Goal: Information Seeking & Learning: Learn about a topic

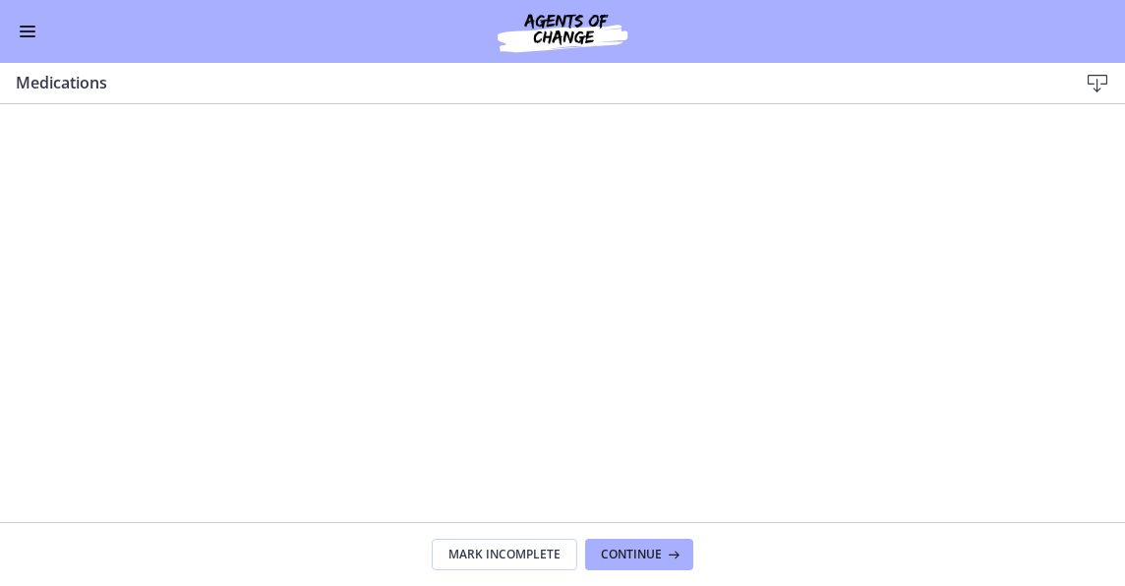
click at [31, 39] on button "Enable menu" at bounding box center [28, 32] width 24 height 24
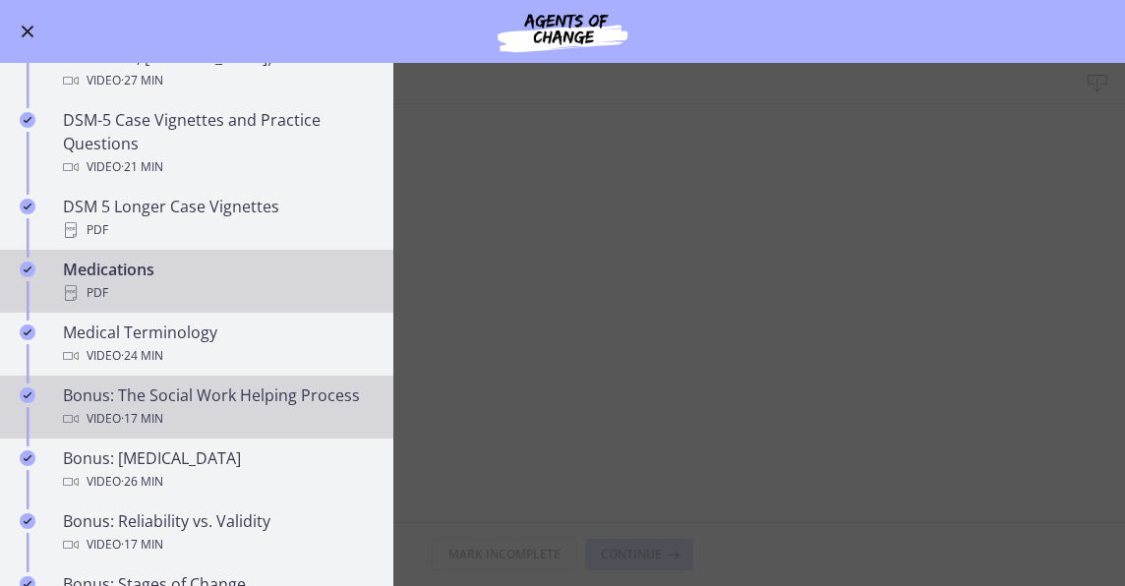
scroll to position [1251, 0]
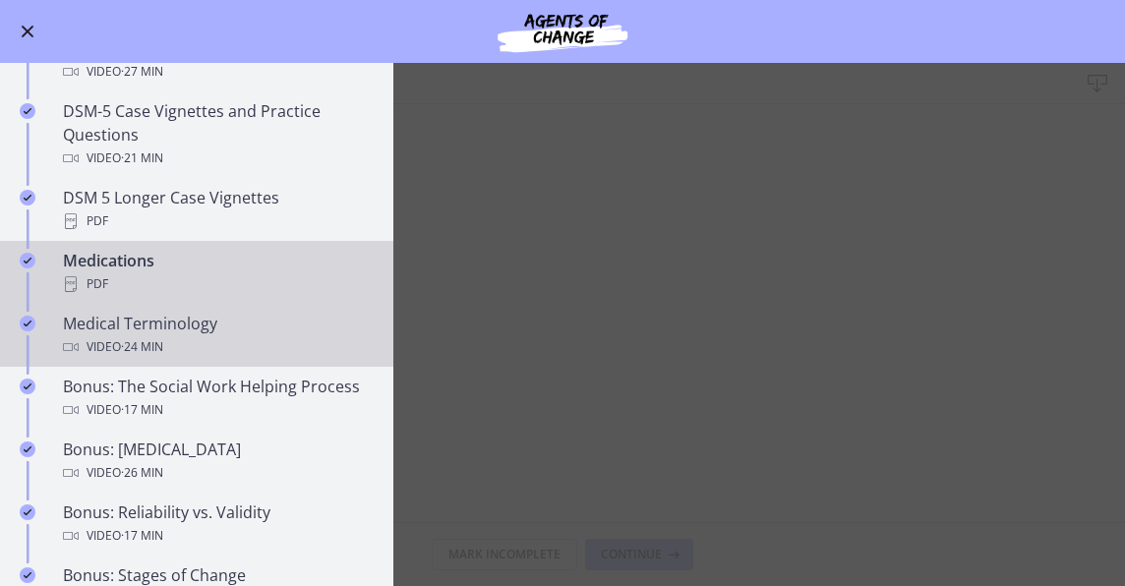
click at [183, 317] on div "Medical Terminology Video · 24 min" at bounding box center [216, 335] width 307 height 47
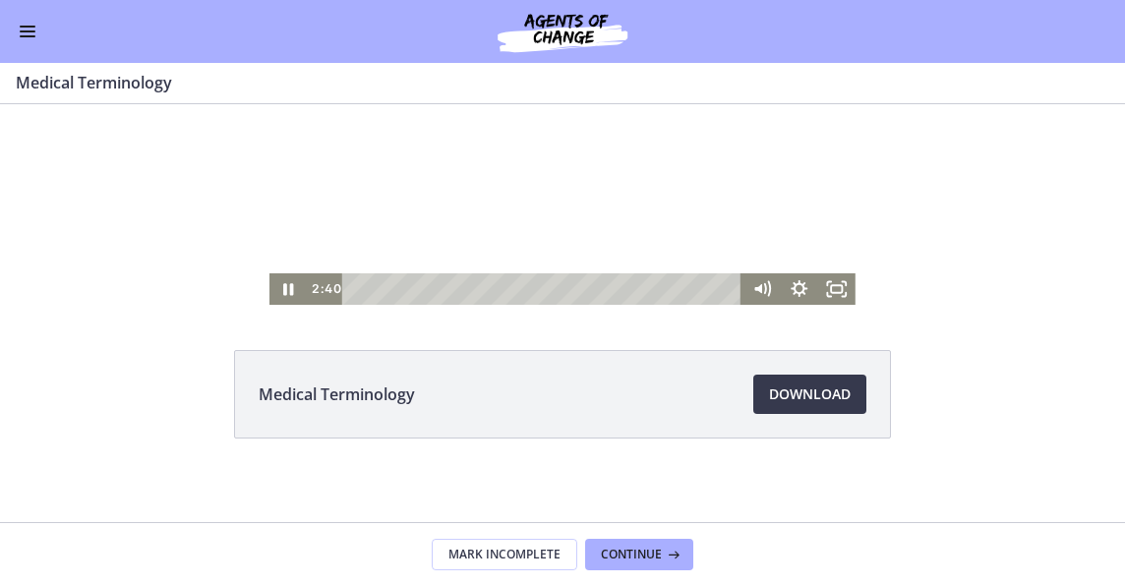
scroll to position [139, 0]
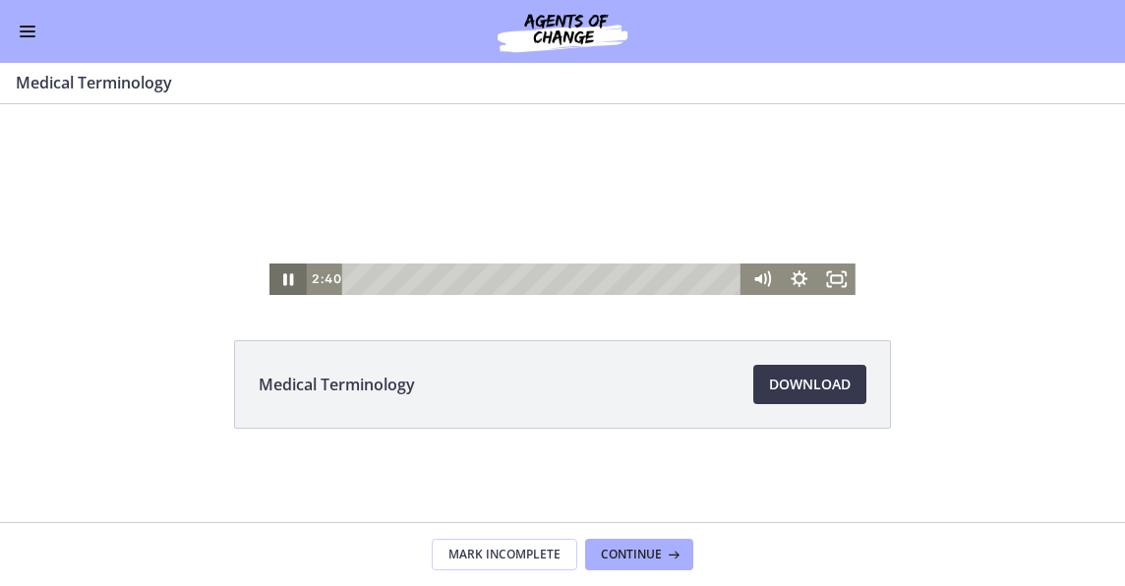
click at [281, 287] on icon "Pause" at bounding box center [287, 279] width 37 height 31
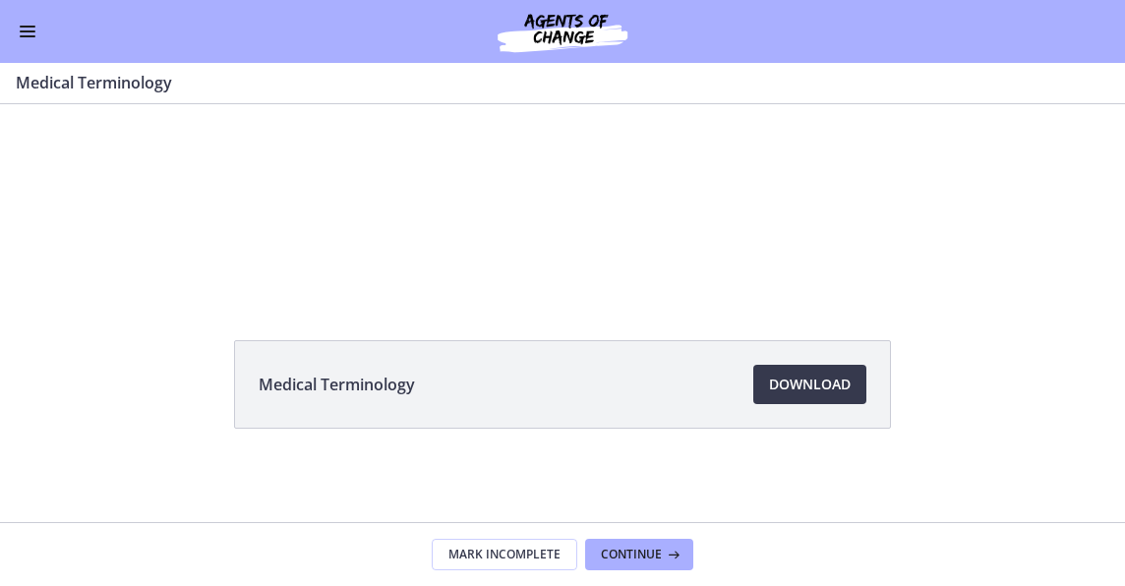
scroll to position [0, 0]
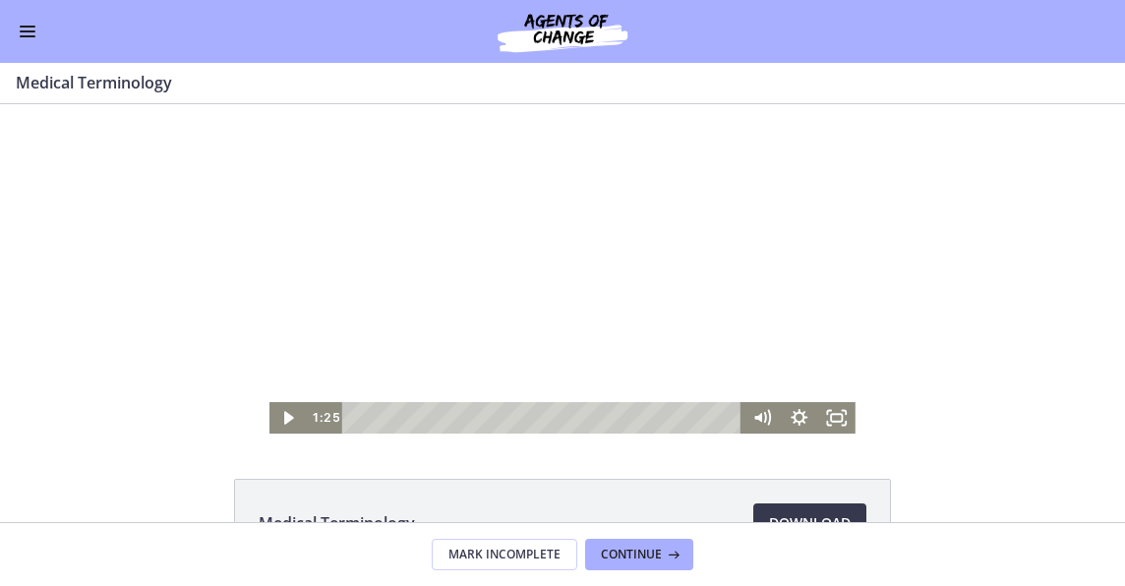
click at [372, 419] on div "Playbar" at bounding box center [545, 417] width 378 height 31
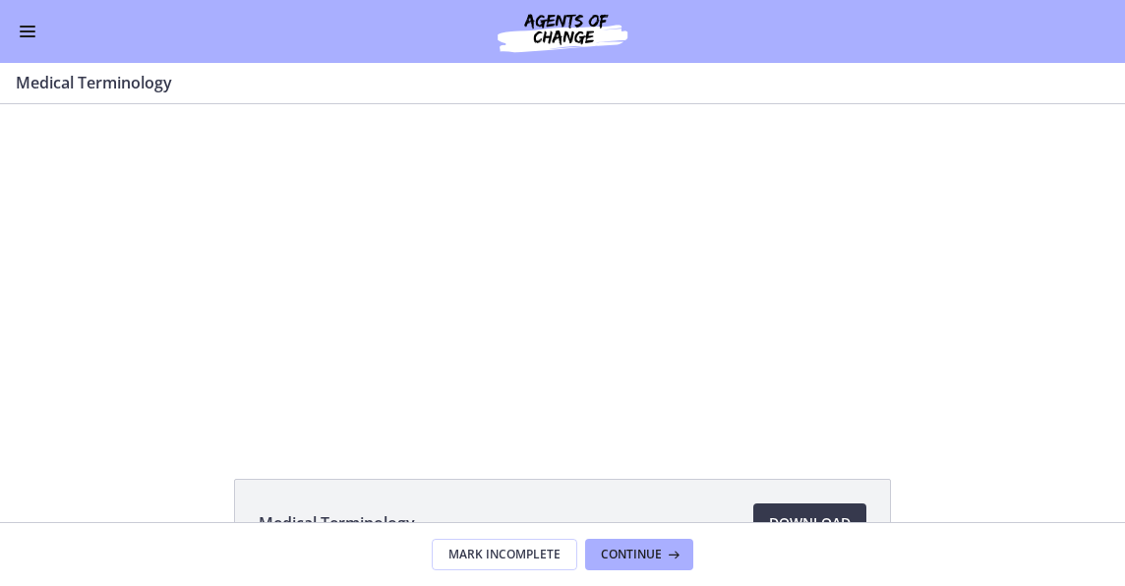
click at [447, 434] on div "Medical Terminology Download Opens in a new window" at bounding box center [562, 313] width 1125 height 418
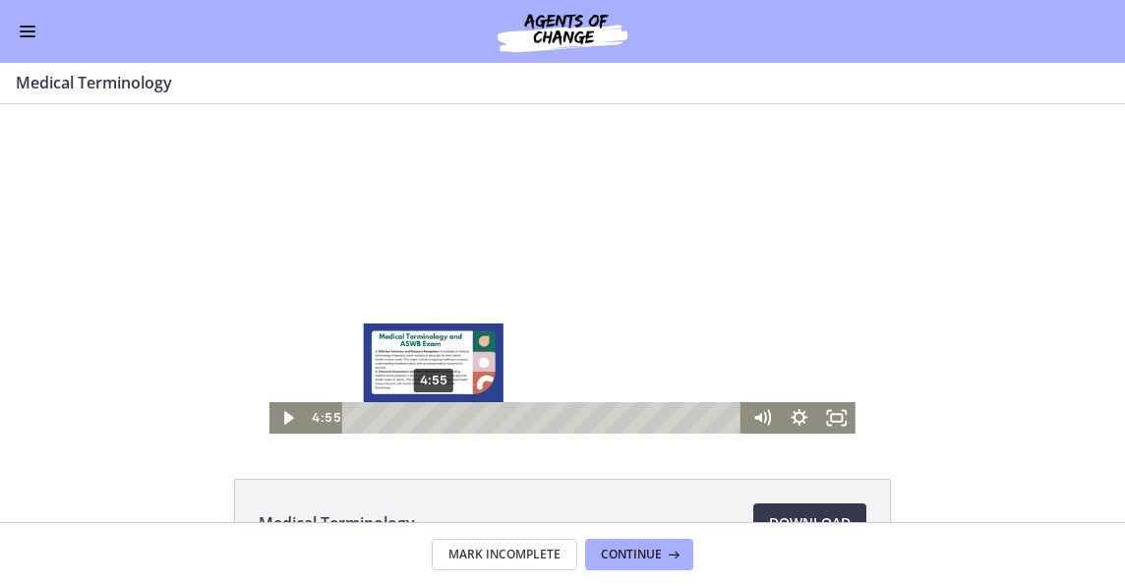
click at [428, 419] on div "4:55" at bounding box center [545, 417] width 378 height 31
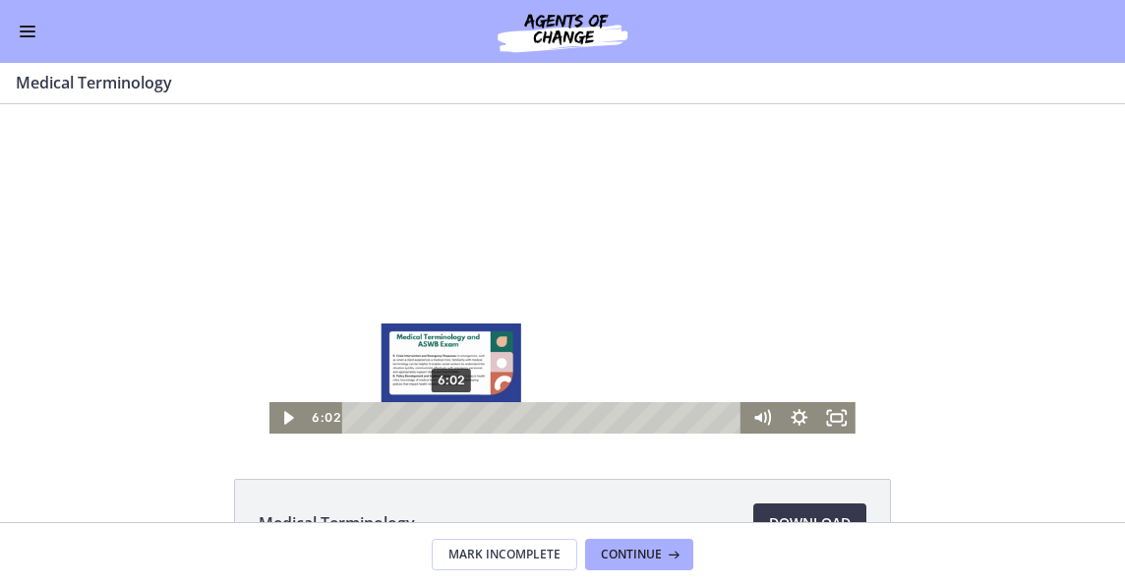
click at [446, 420] on div "6:02" at bounding box center [545, 417] width 378 height 31
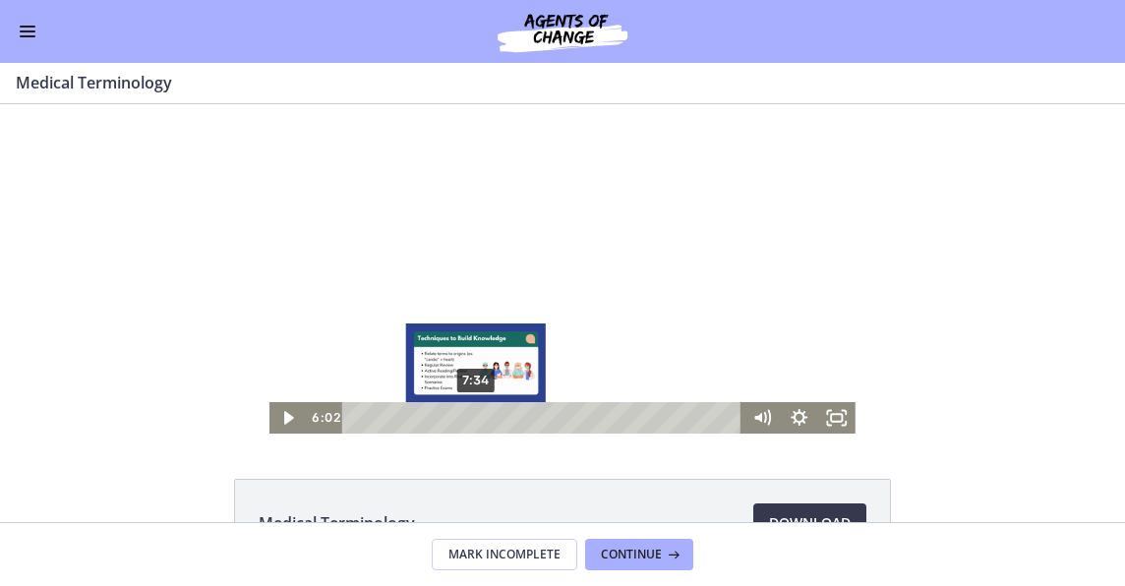
click at [470, 422] on div "7:34" at bounding box center [545, 417] width 378 height 31
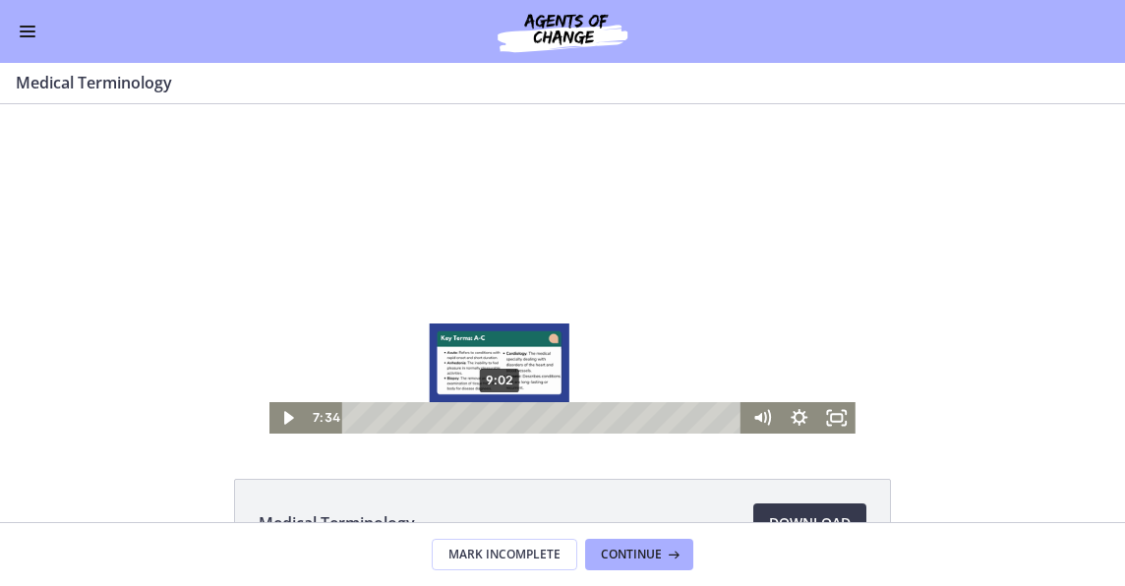
click at [496, 422] on div "9:02" at bounding box center [545, 417] width 378 height 31
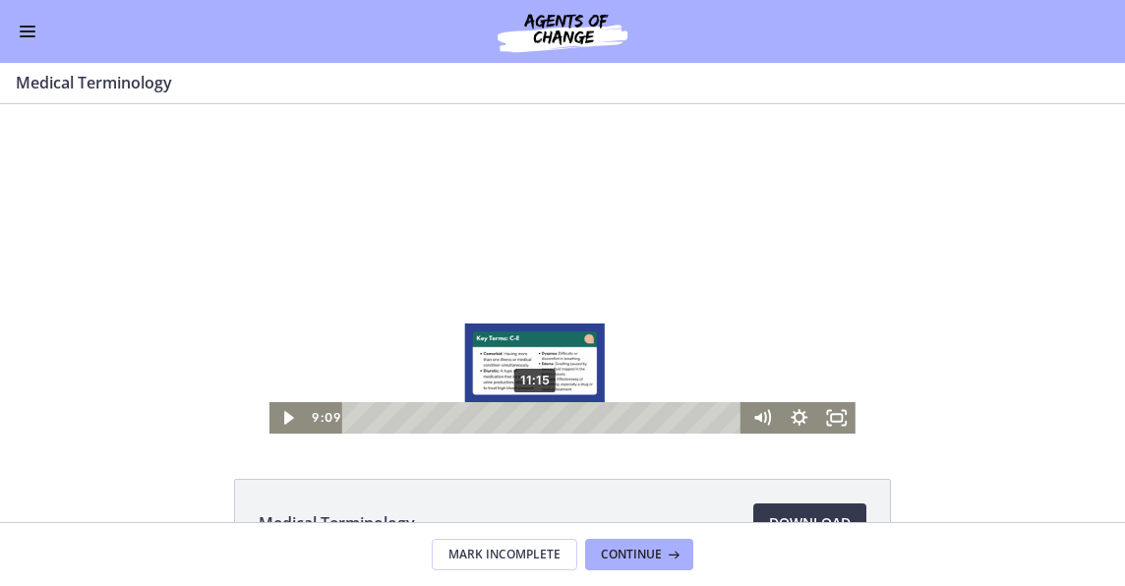
click at [529, 419] on div "11:15" at bounding box center [545, 417] width 378 height 31
click at [530, 413] on div "10:49" at bounding box center [545, 417] width 378 height 31
click at [540, 413] on div "11:55" at bounding box center [545, 417] width 378 height 31
click at [527, 417] on div "11:07" at bounding box center [545, 417] width 378 height 31
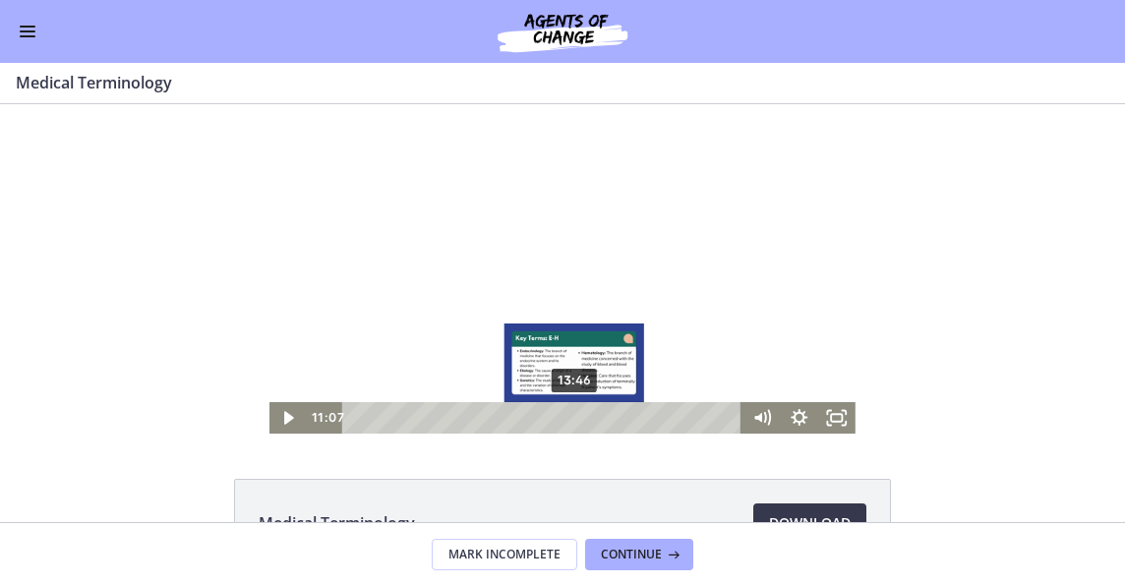
click at [569, 420] on div "13:46" at bounding box center [545, 417] width 378 height 31
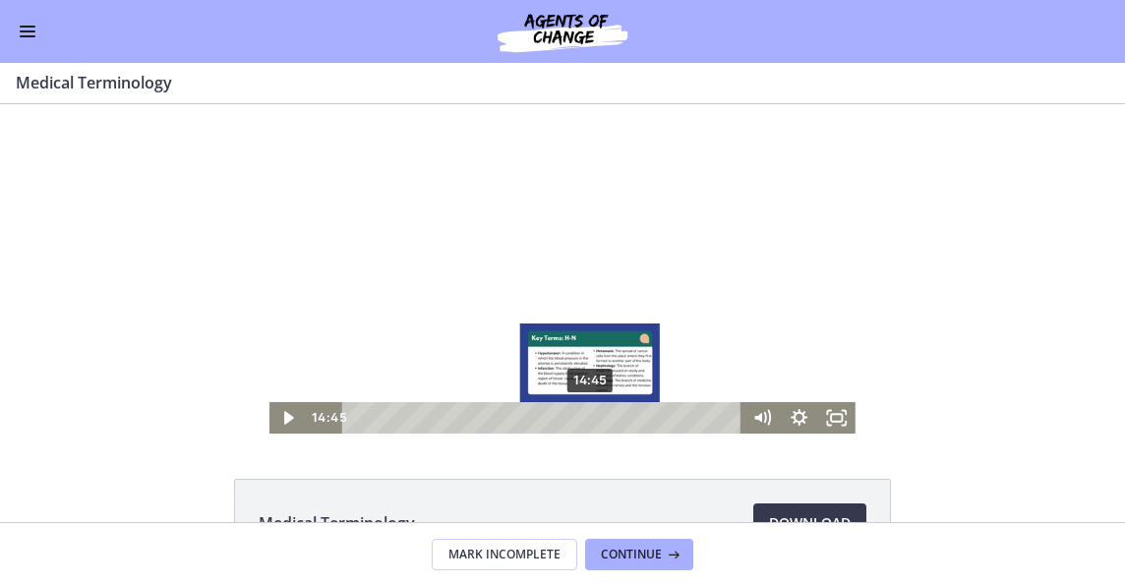
click at [585, 421] on div "14:45" at bounding box center [545, 417] width 378 height 31
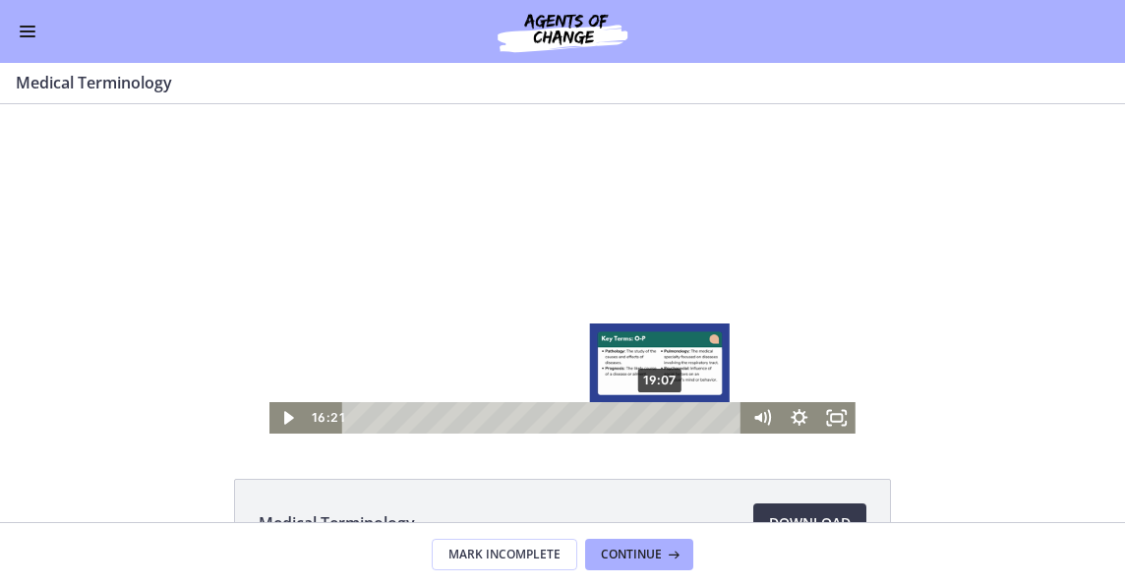
click at [655, 415] on div "19:07" at bounding box center [545, 417] width 378 height 31
click at [645, 415] on div "18:33" at bounding box center [545, 417] width 378 height 31
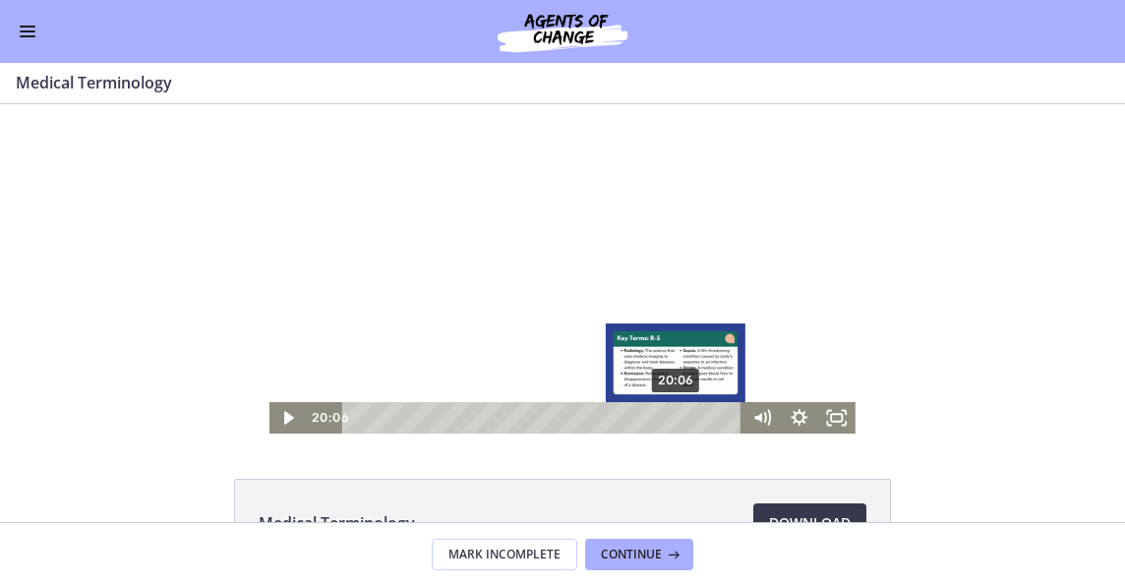
click at [671, 421] on div "20:06" at bounding box center [545, 417] width 378 height 31
click at [681, 422] on div "20:42" at bounding box center [545, 417] width 378 height 31
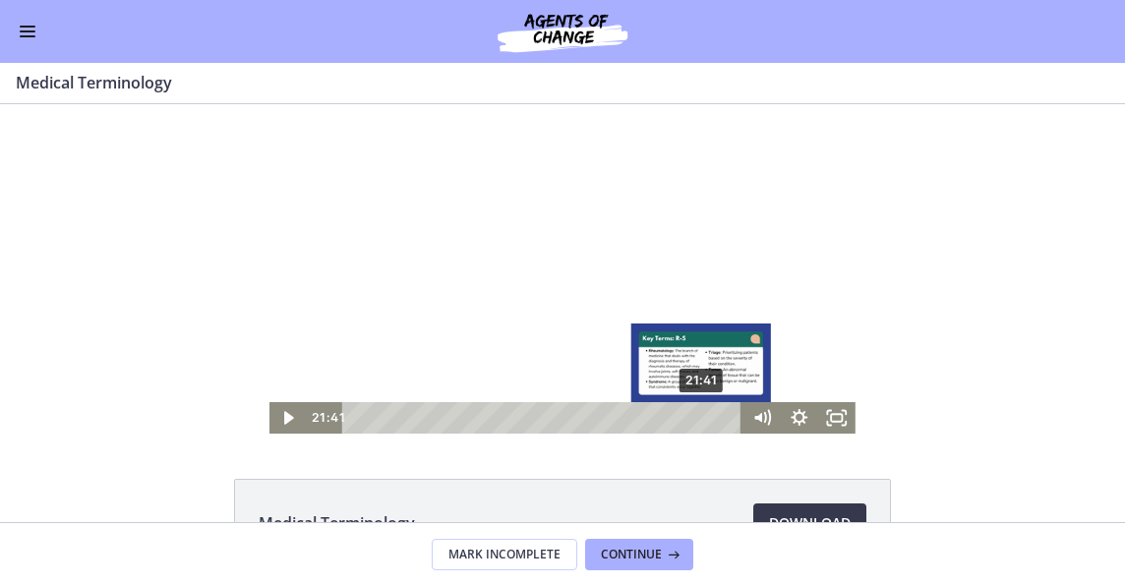
click at [696, 422] on div "21:41" at bounding box center [545, 417] width 378 height 31
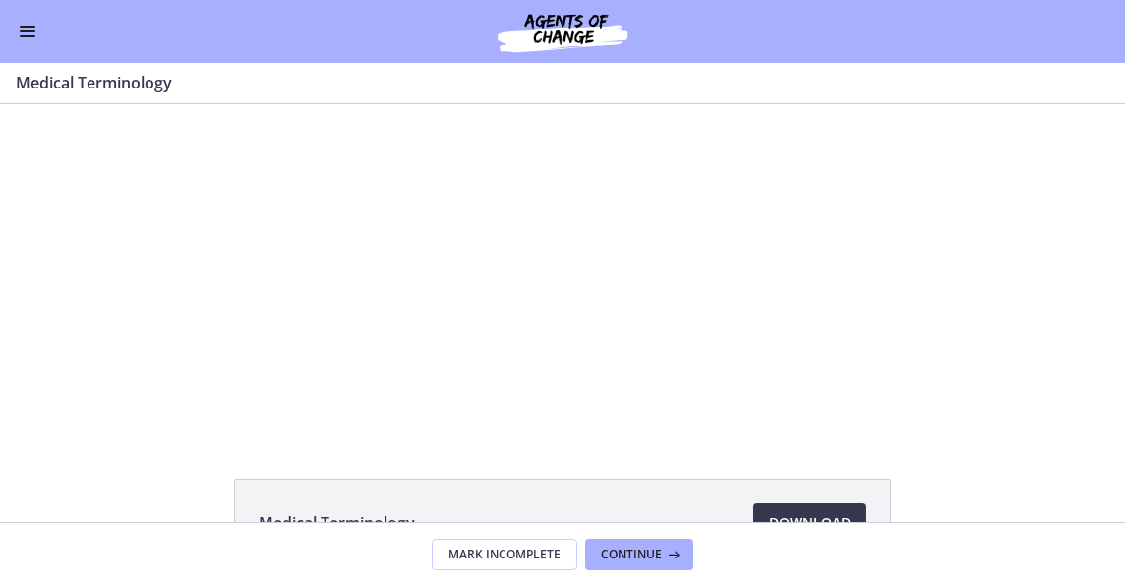
click at [40, 24] on div "Go to Dashboard" at bounding box center [562, 31] width 1125 height 63
click at [31, 27] on span "Enable menu" at bounding box center [28, 27] width 16 height 2
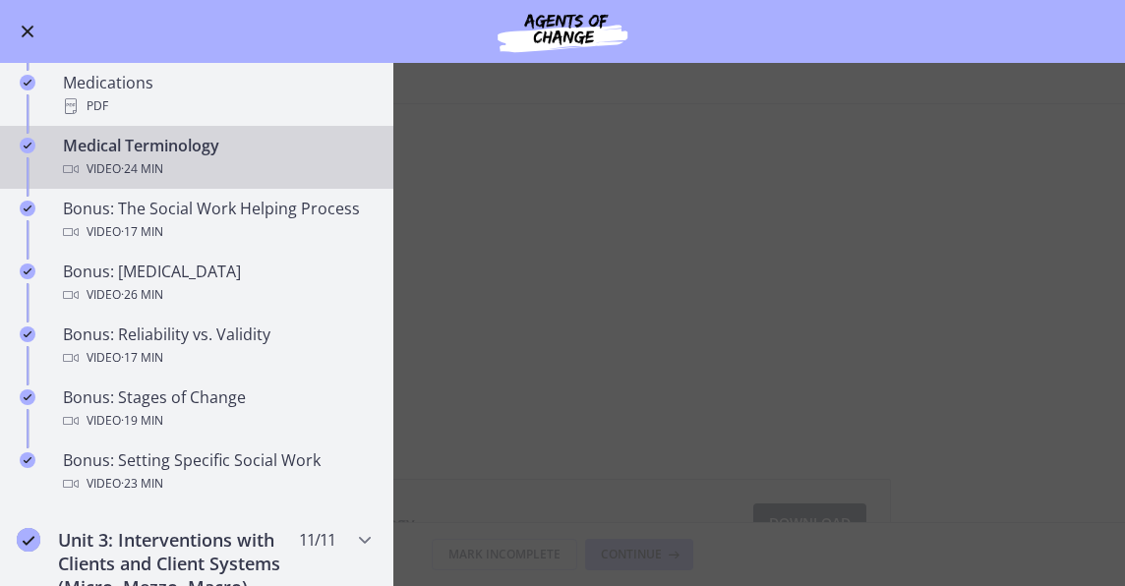
scroll to position [1430, 0]
click at [29, 31] on span "Enable menu" at bounding box center [28, 32] width 13 height 13
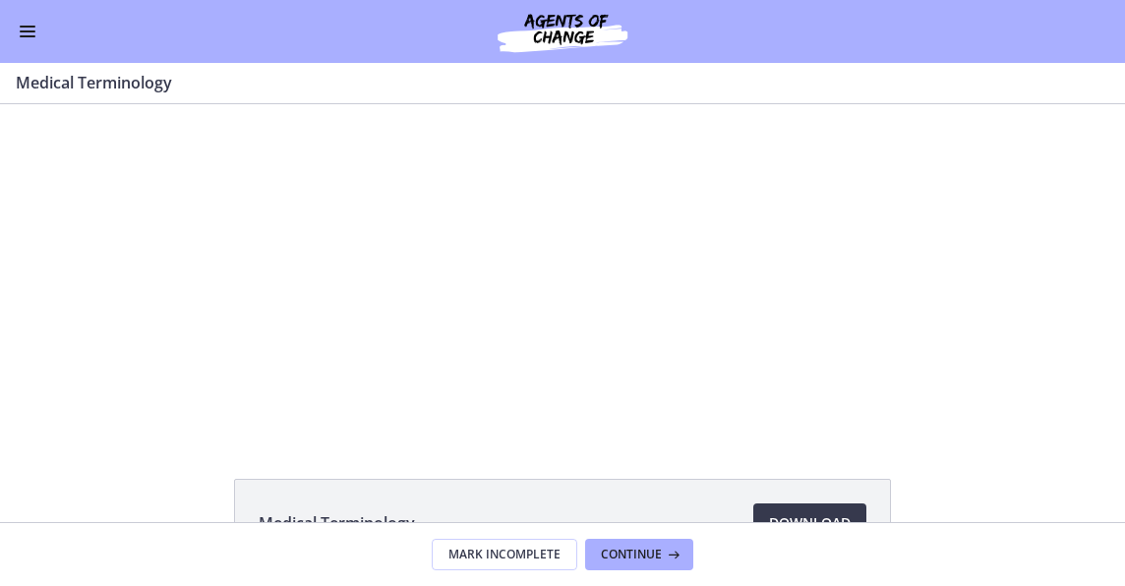
click at [30, 38] on button "Enable menu" at bounding box center [28, 32] width 24 height 24
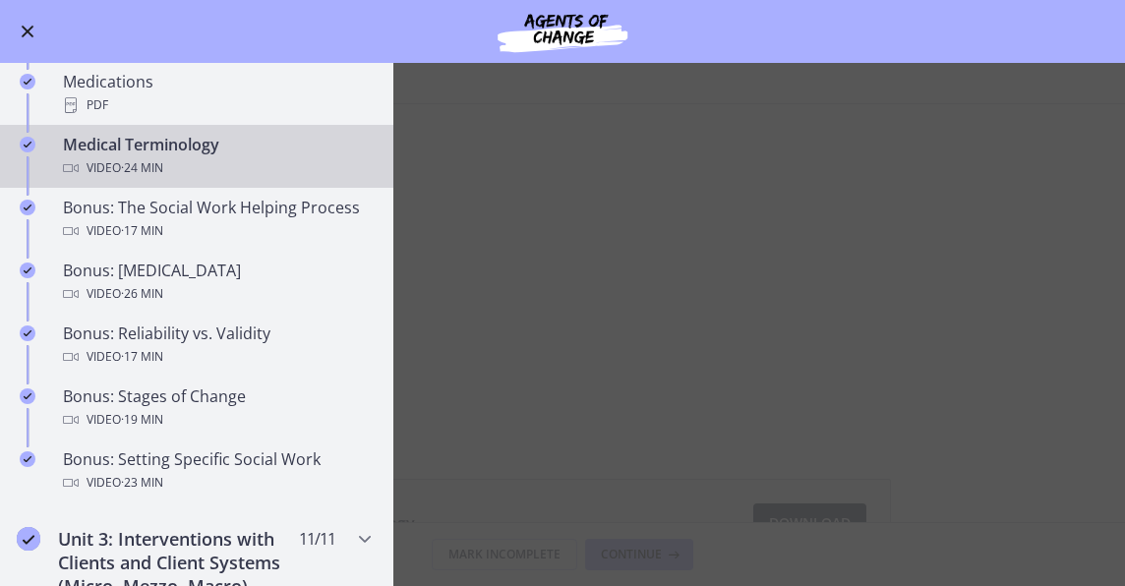
click at [30, 37] on button "Enable menu" at bounding box center [28, 32] width 24 height 24
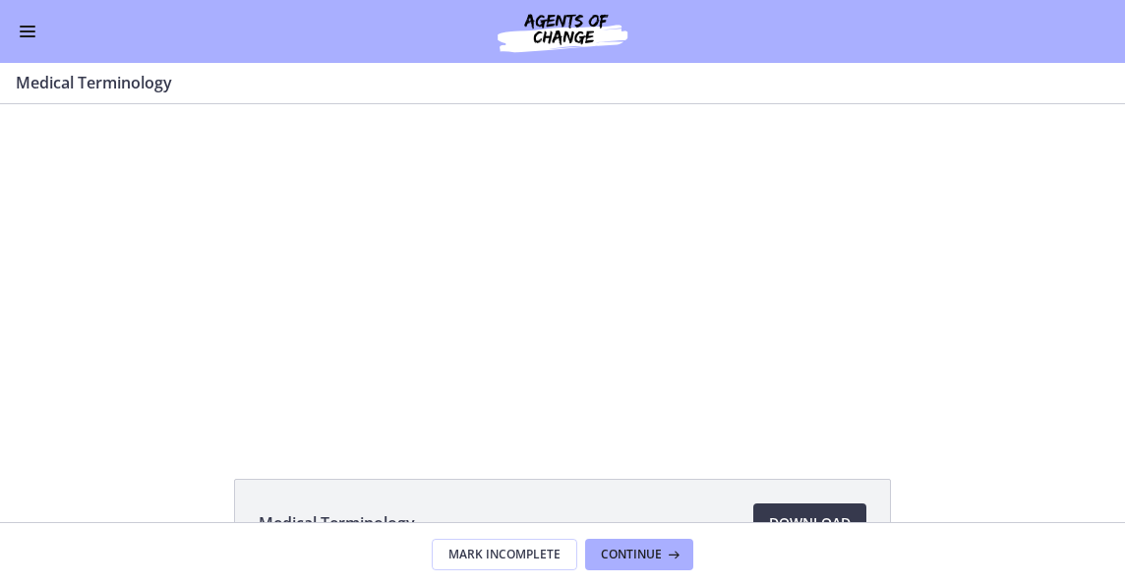
click at [29, 36] on span "Enable menu" at bounding box center [28, 36] width 16 height 2
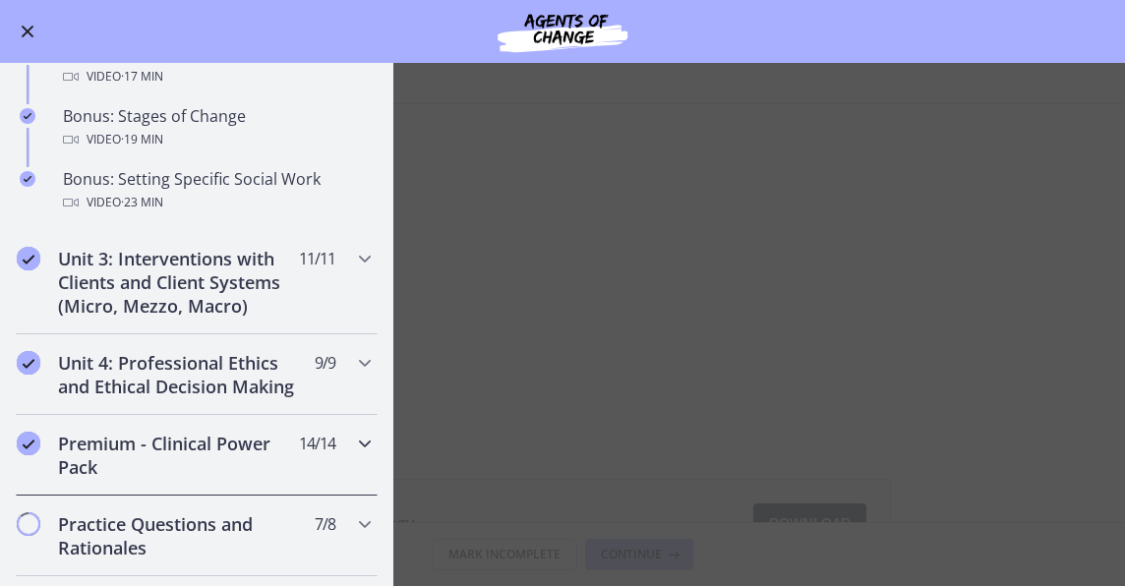
scroll to position [1788, 0]
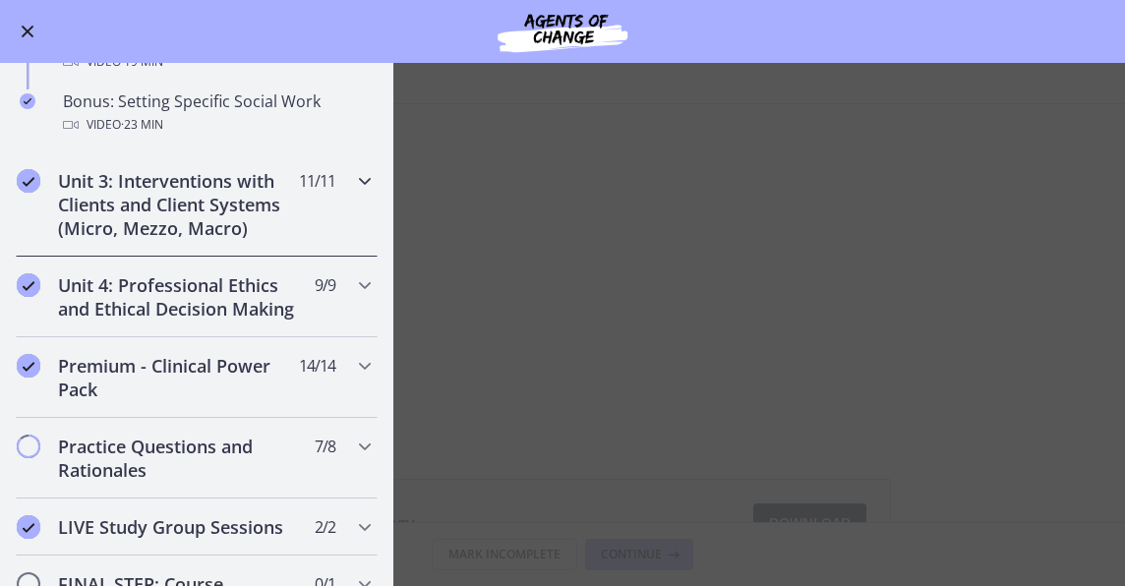
click at [170, 227] on h2 "Unit 3: Interventions with Clients and Client Systems (Micro, Mezzo, Macro)" at bounding box center [178, 204] width 240 height 71
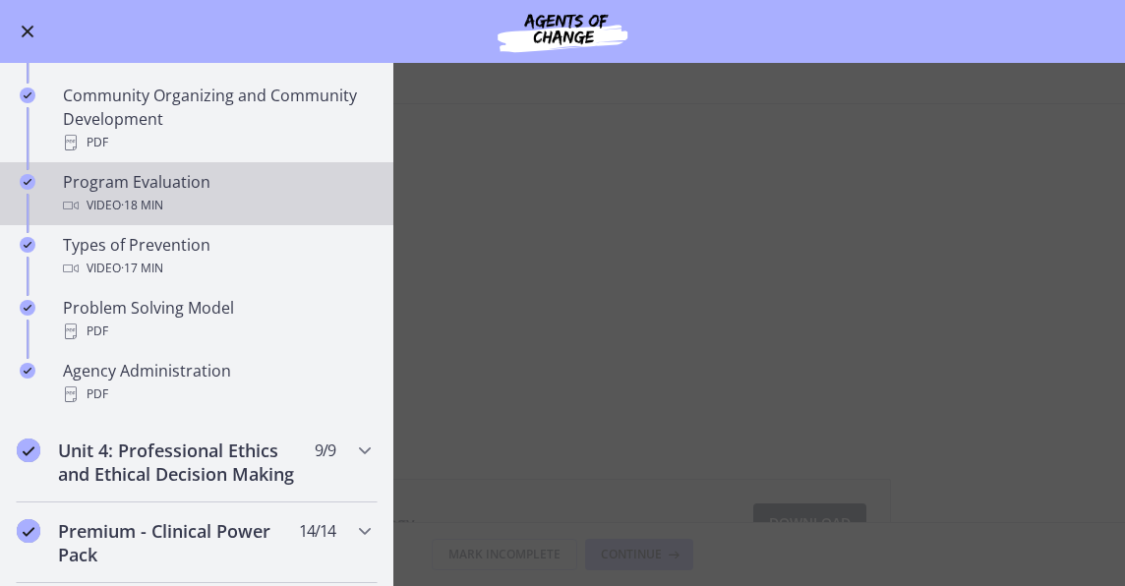
scroll to position [972, 0]
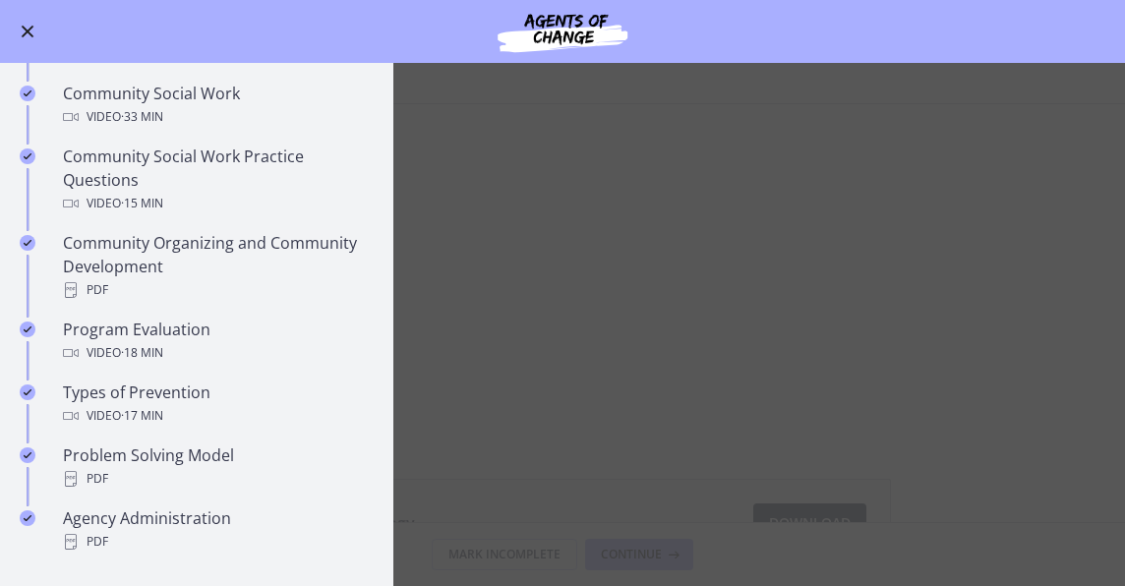
click at [26, 34] on button "Enable menu" at bounding box center [28, 32] width 24 height 24
